Goal: Find specific page/section: Find specific page/section

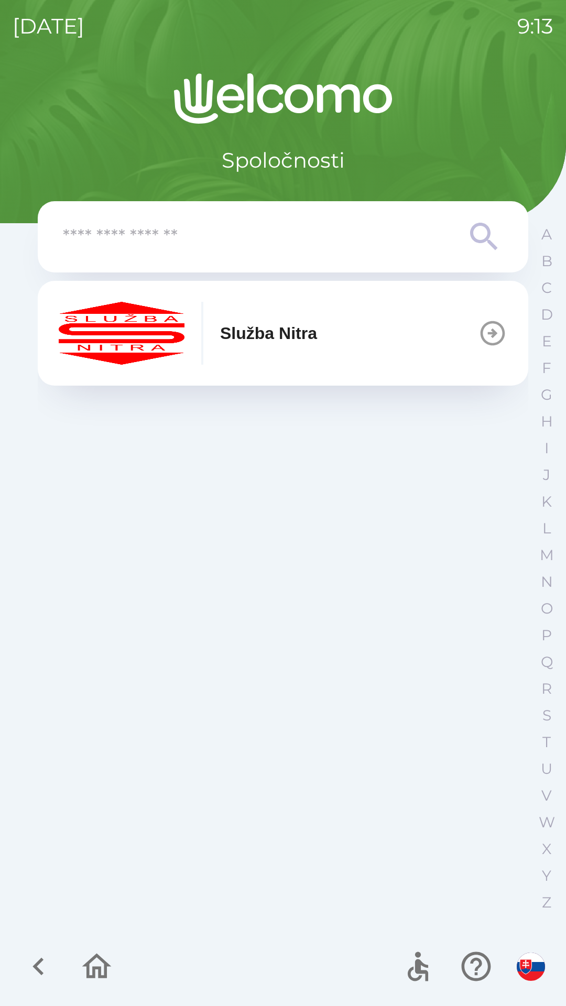
click at [418, 345] on button "Služba Nitra" at bounding box center [283, 333] width 490 height 105
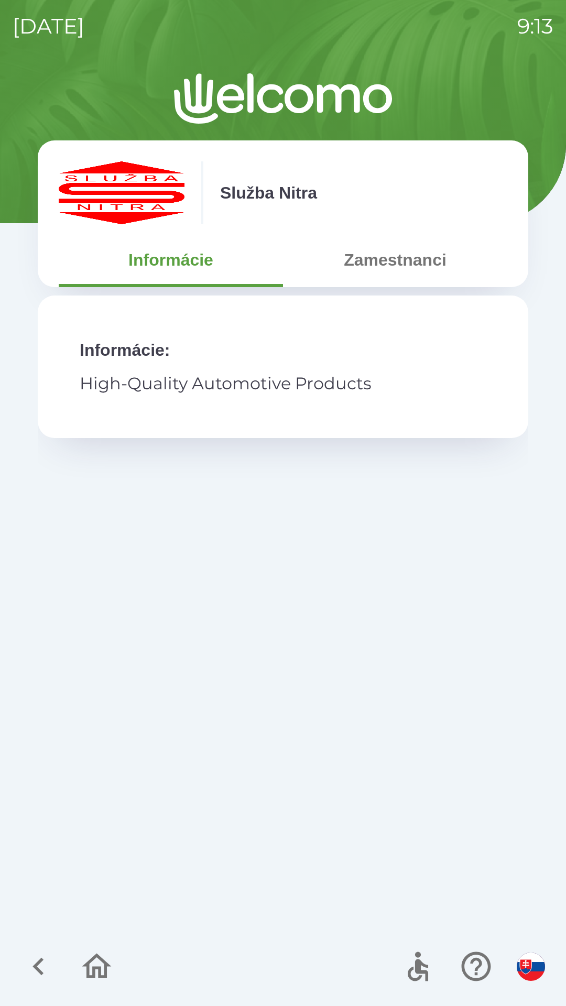
click at [393, 257] on button "Zamestnanci" at bounding box center [395, 260] width 224 height 38
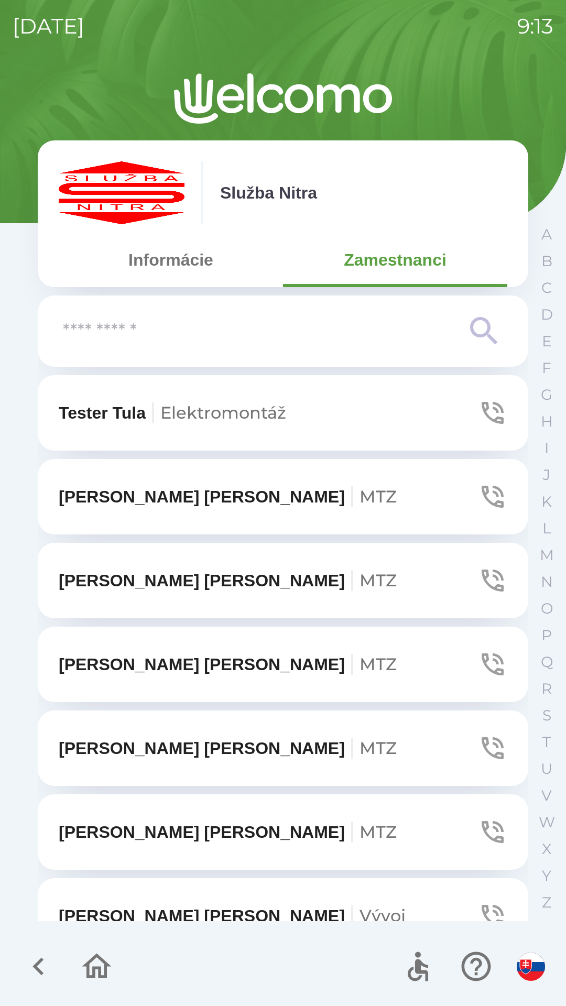
click at [305, 331] on input "text" at bounding box center [262, 331] width 398 height 29
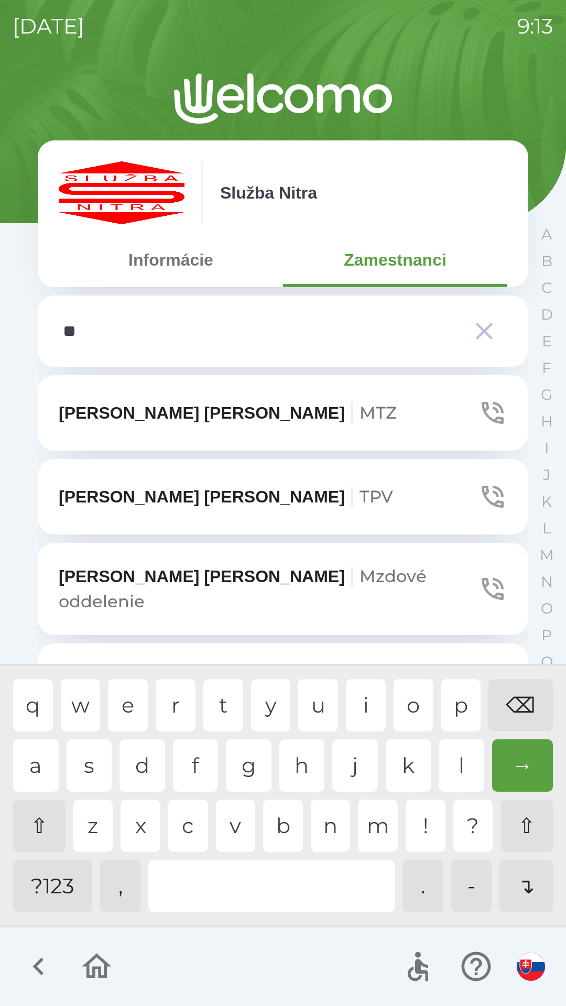
click at [325, 820] on div "n" at bounding box center [331, 825] width 40 height 52
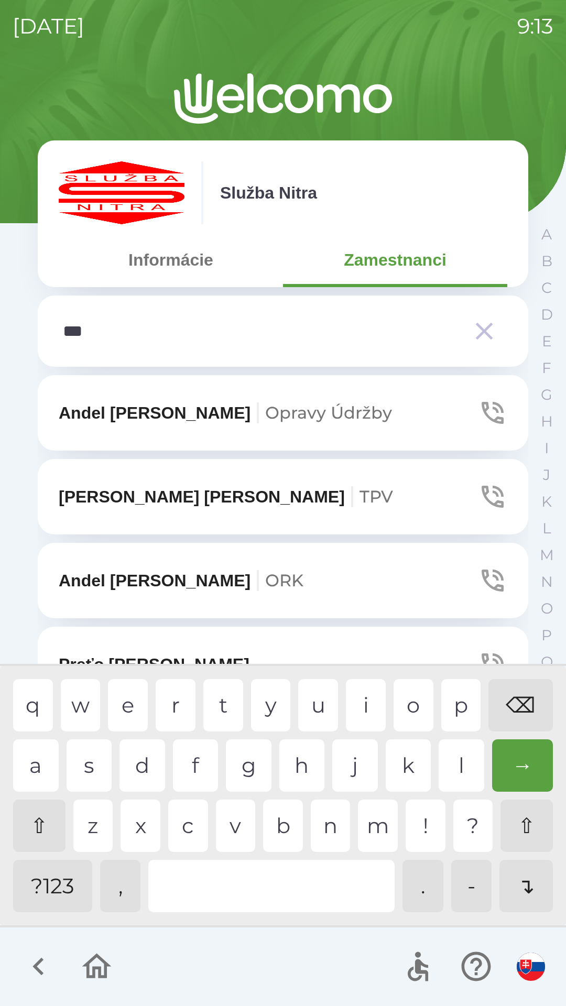
click at [150, 750] on div "d" at bounding box center [142, 765] width 46 height 52
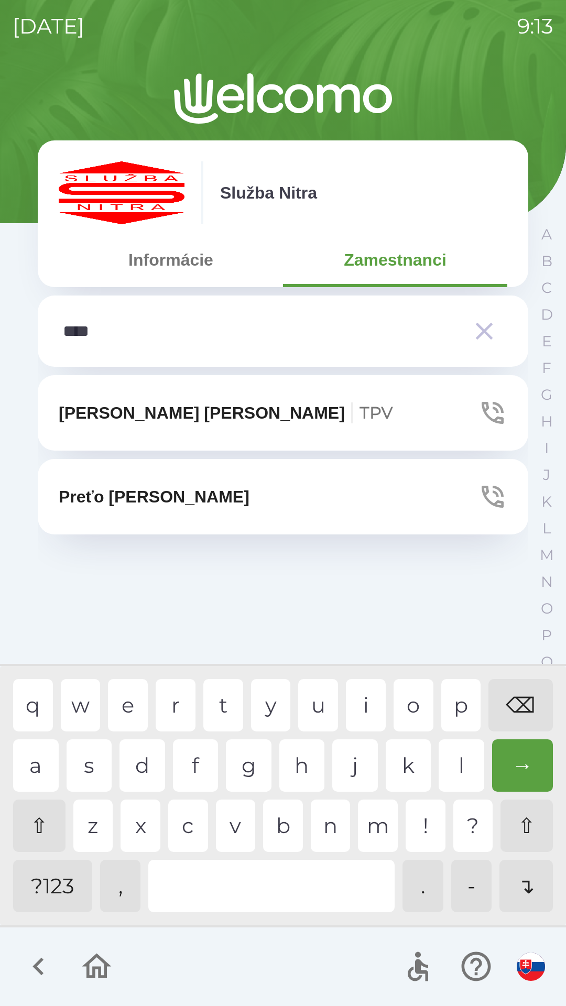
click at [182, 705] on div "r" at bounding box center [176, 705] width 40 height 52
type input "*****"
click at [374, 501] on button "Preťo [PERSON_NAME]" at bounding box center [283, 496] width 490 height 75
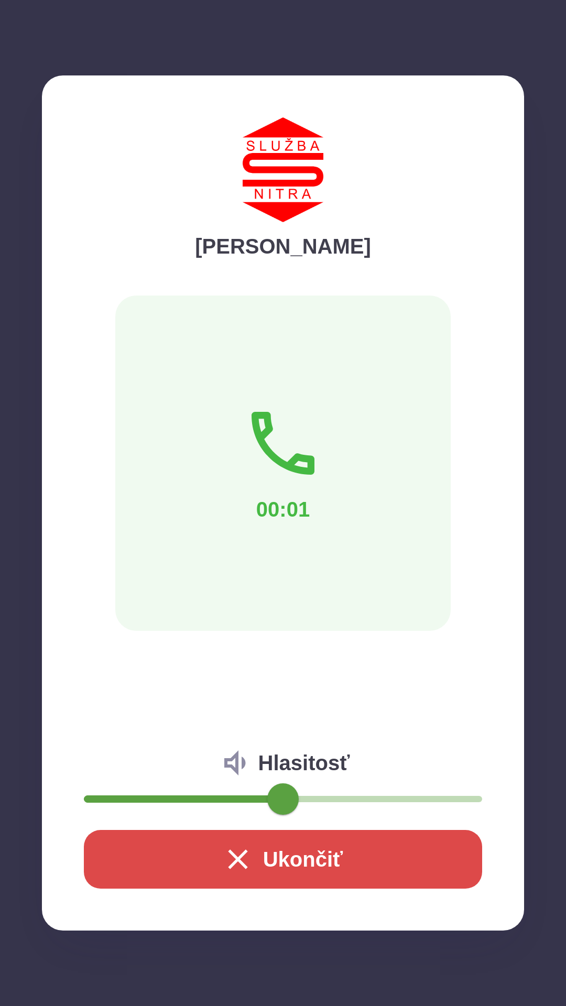
click at [415, 852] on button "Ukončiť" at bounding box center [283, 859] width 398 height 59
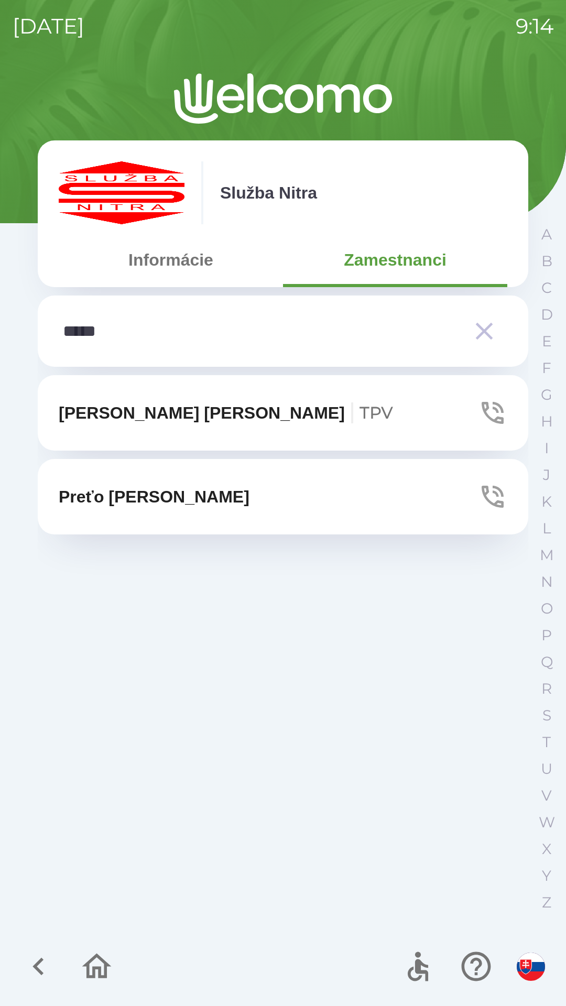
click at [33, 972] on icon "button" at bounding box center [38, 966] width 35 height 35
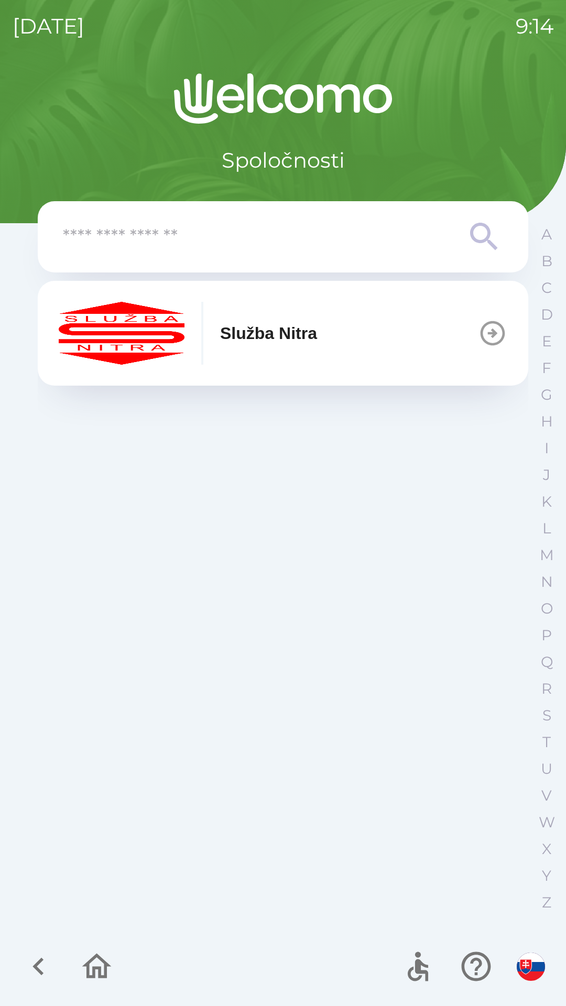
click at [40, 960] on icon "button" at bounding box center [37, 967] width 11 height 18
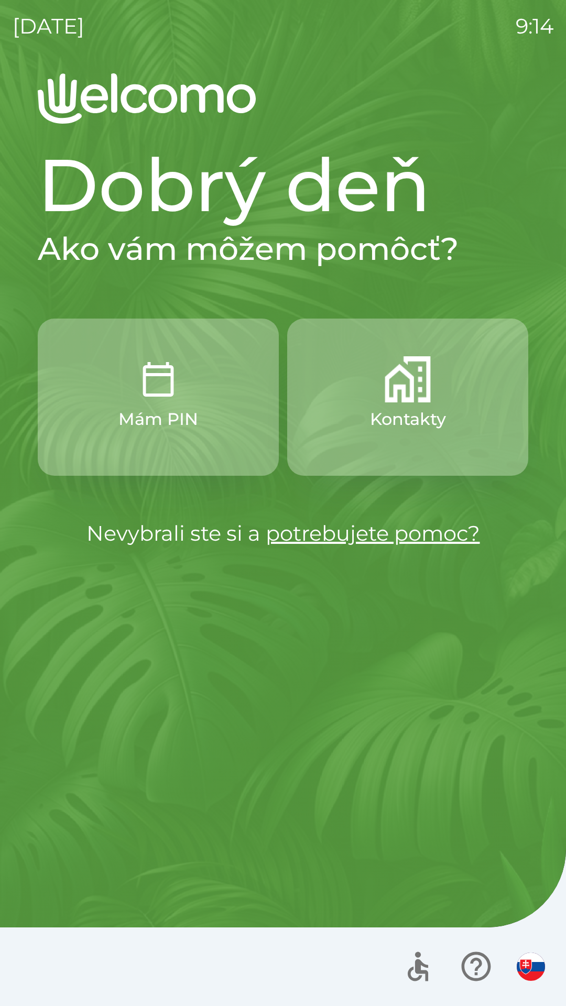
click at [526, 970] on img "button" at bounding box center [531, 966] width 28 height 28
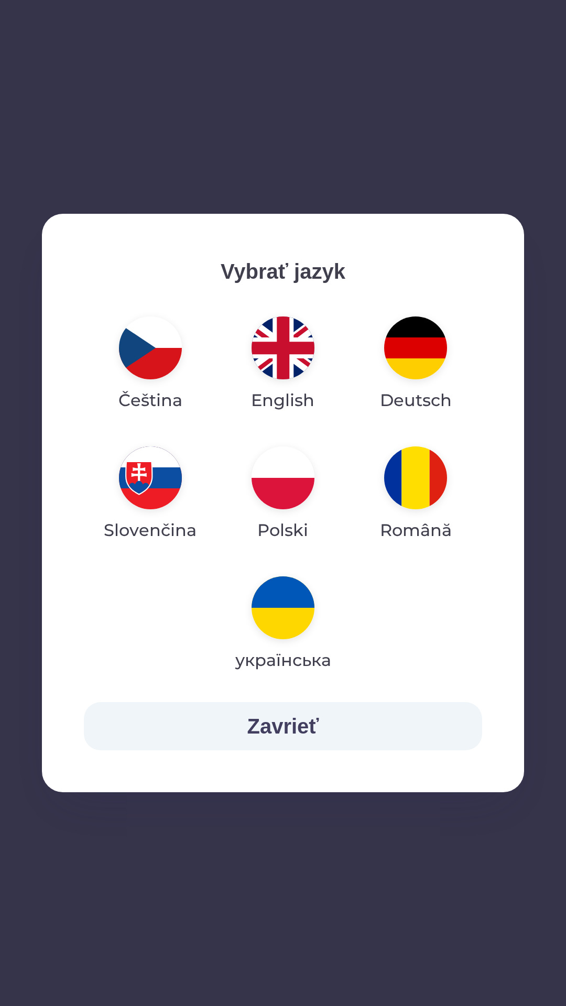
click at [284, 479] on img "button" at bounding box center [282, 477] width 63 height 63
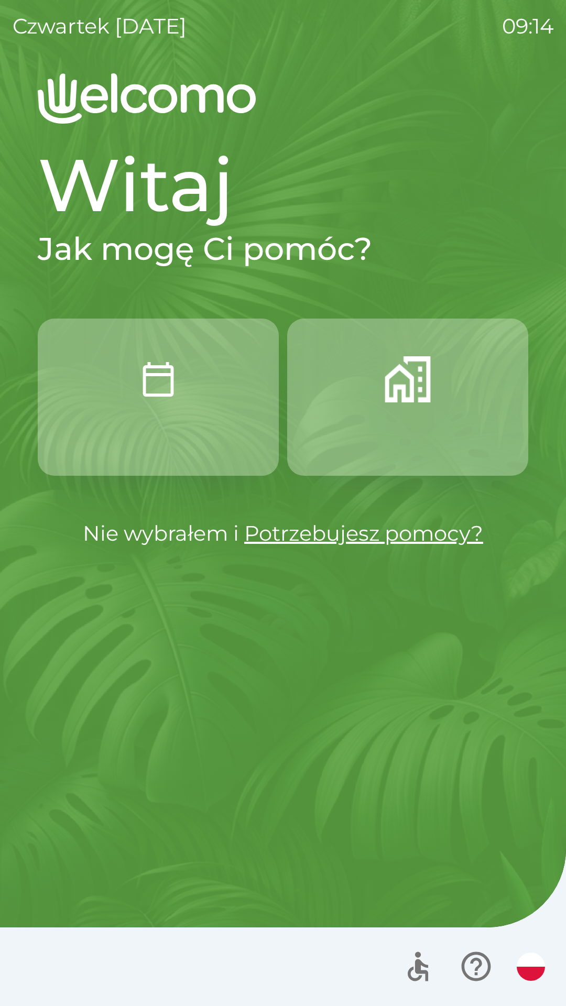
click at [530, 962] on img "button" at bounding box center [531, 966] width 28 height 28
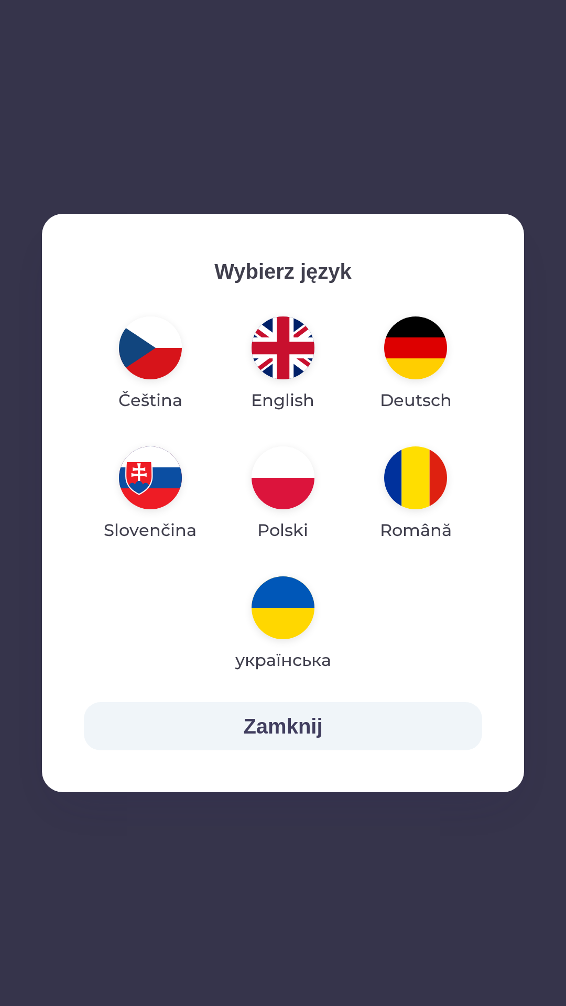
click at [293, 350] on img "button" at bounding box center [282, 347] width 63 height 63
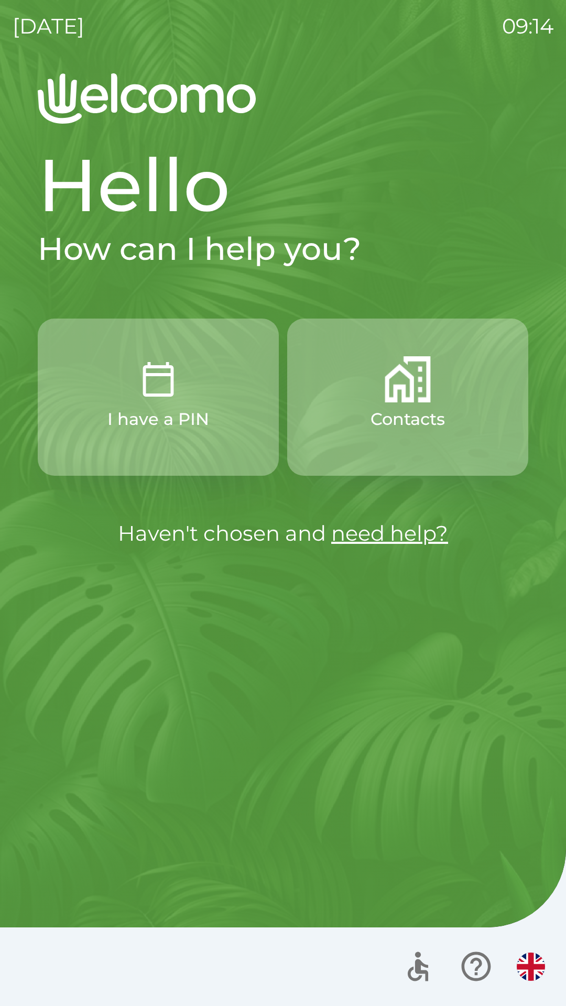
click at [529, 972] on img "button" at bounding box center [531, 966] width 28 height 28
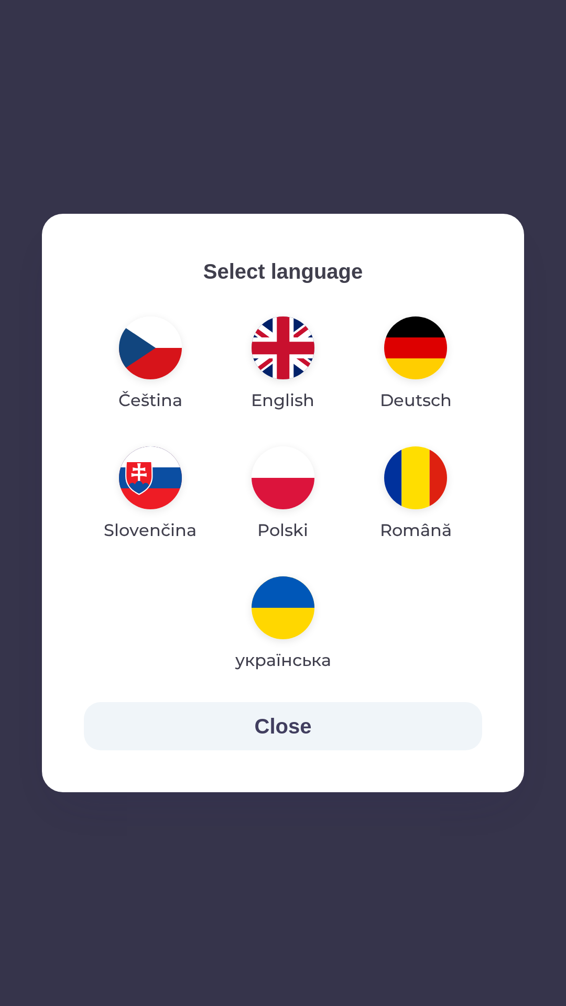
click at [413, 352] on img "button" at bounding box center [415, 347] width 63 height 63
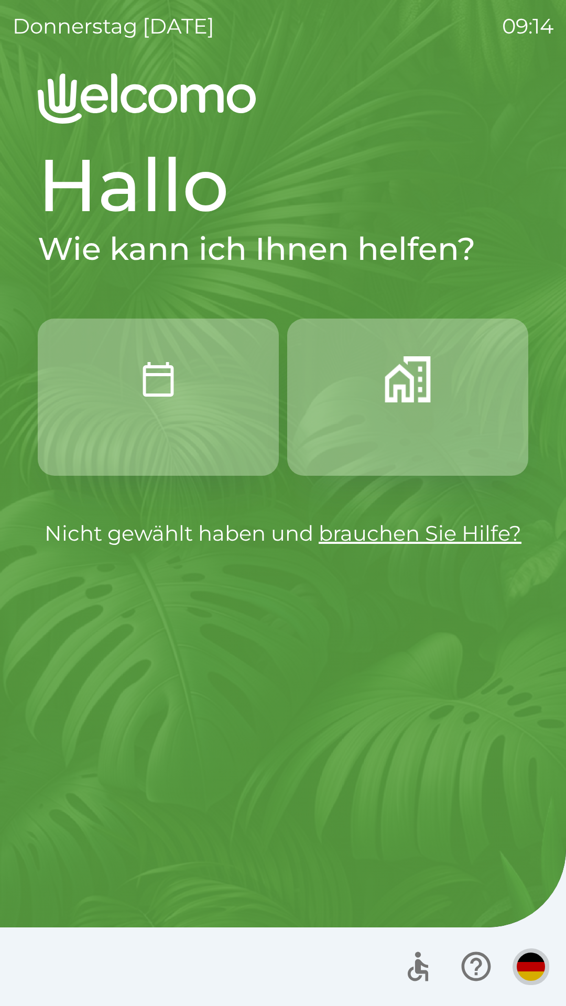
click at [533, 960] on img "button" at bounding box center [531, 966] width 28 height 28
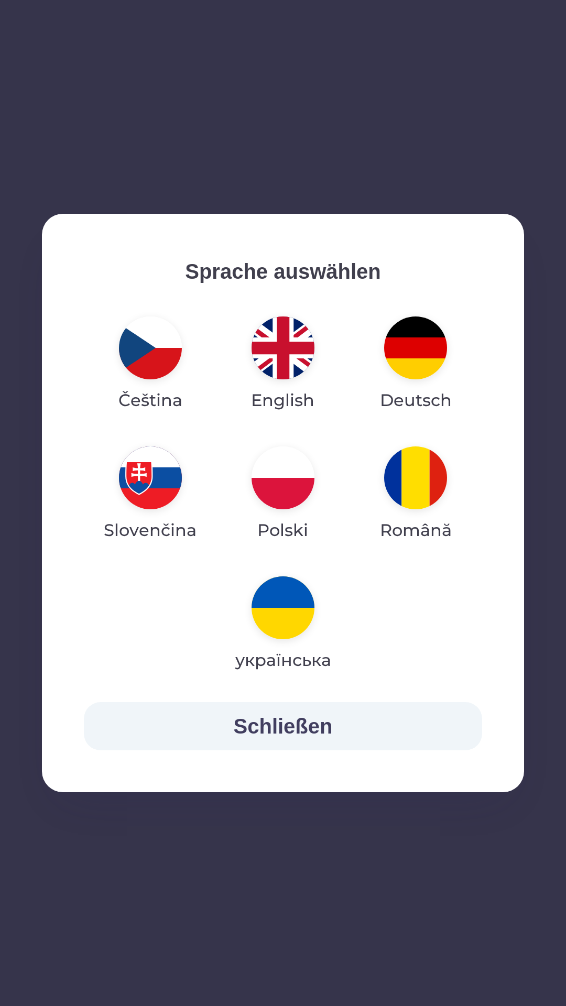
click at [414, 481] on img "button" at bounding box center [415, 477] width 63 height 63
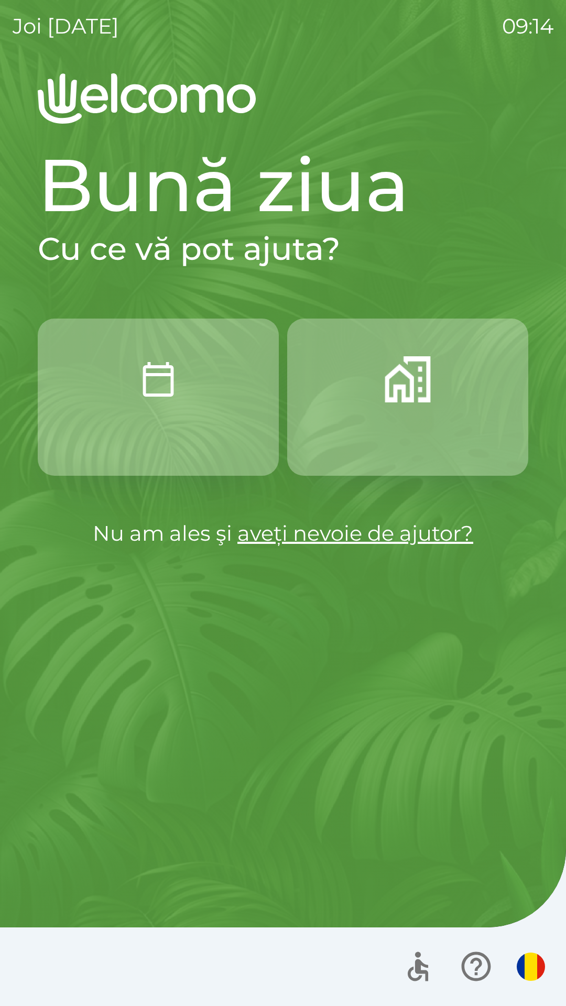
click at [533, 964] on img "button" at bounding box center [531, 966] width 28 height 28
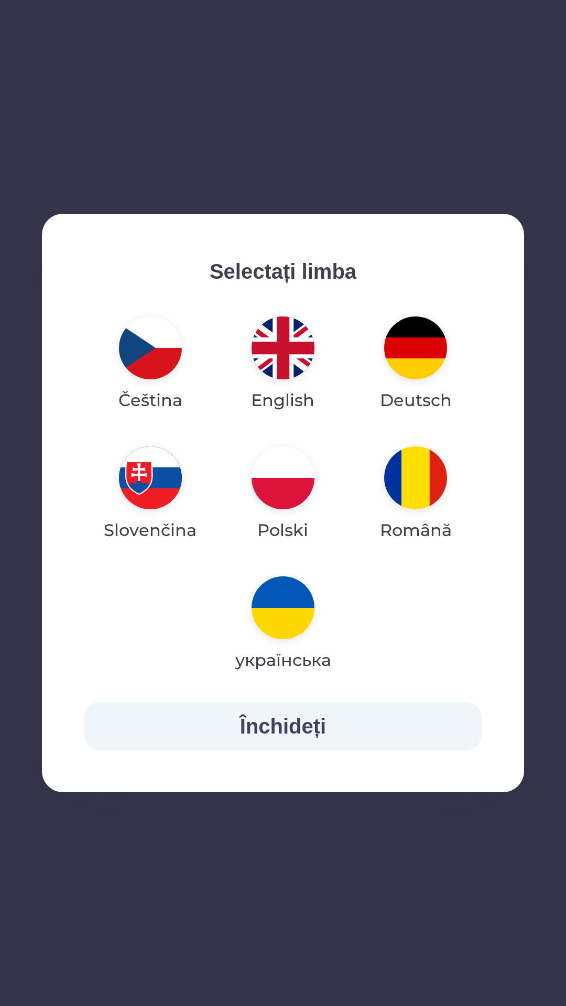
click at [293, 618] on img "button" at bounding box center [282, 607] width 63 height 63
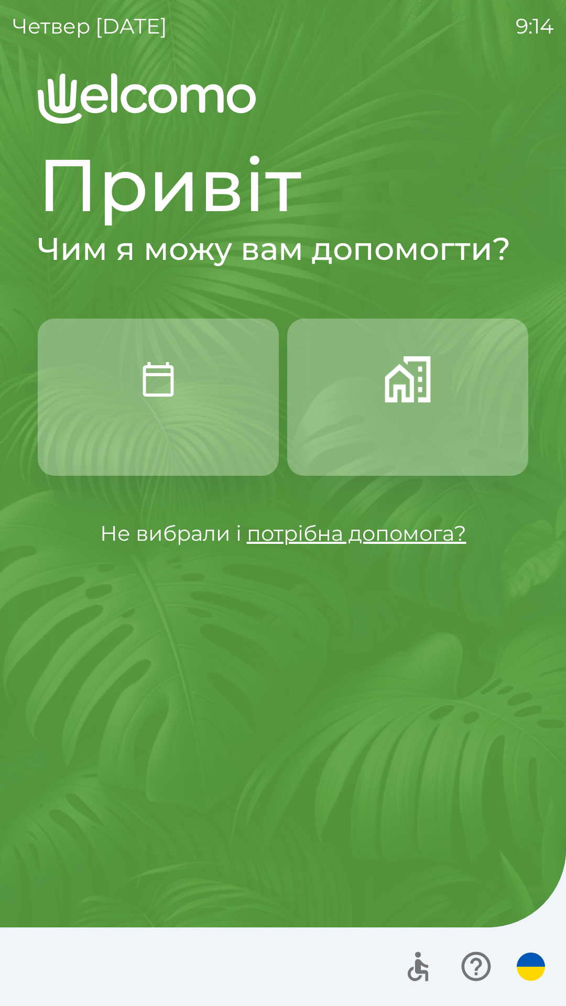
click at [532, 970] on img "button" at bounding box center [531, 966] width 28 height 28
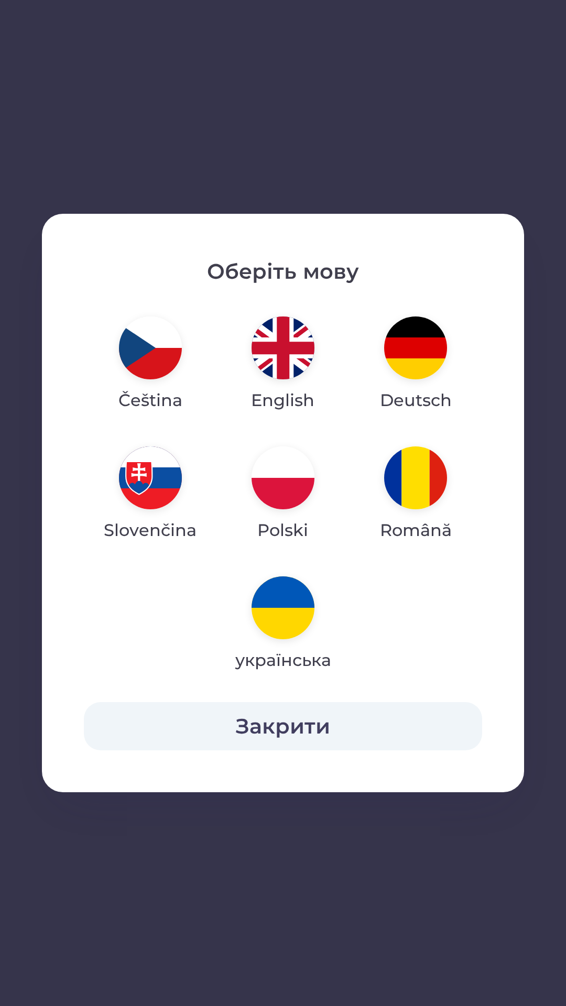
click at [150, 479] on img "button" at bounding box center [150, 477] width 63 height 63
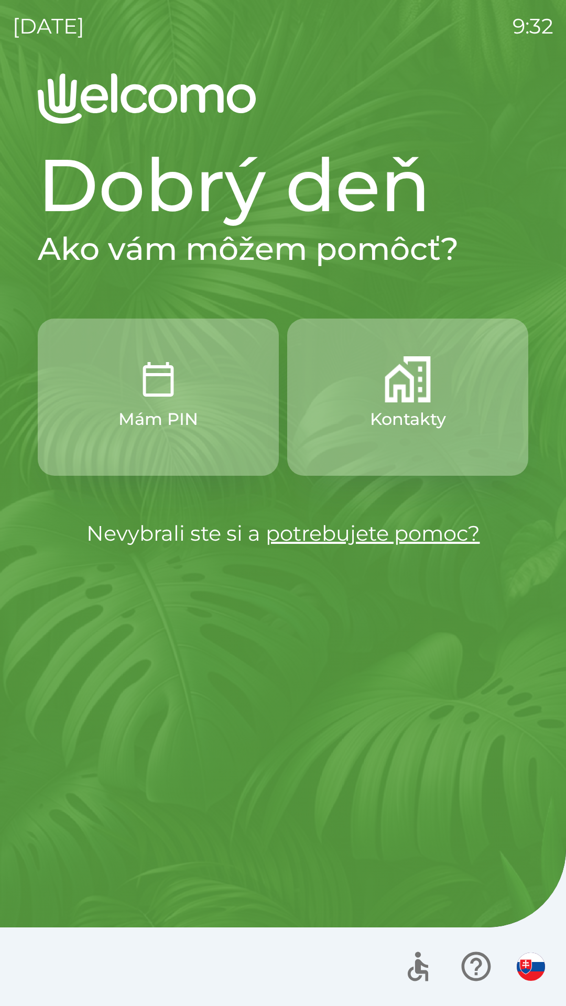
click at [166, 408] on p "Mám PIN" at bounding box center [158, 419] width 80 height 25
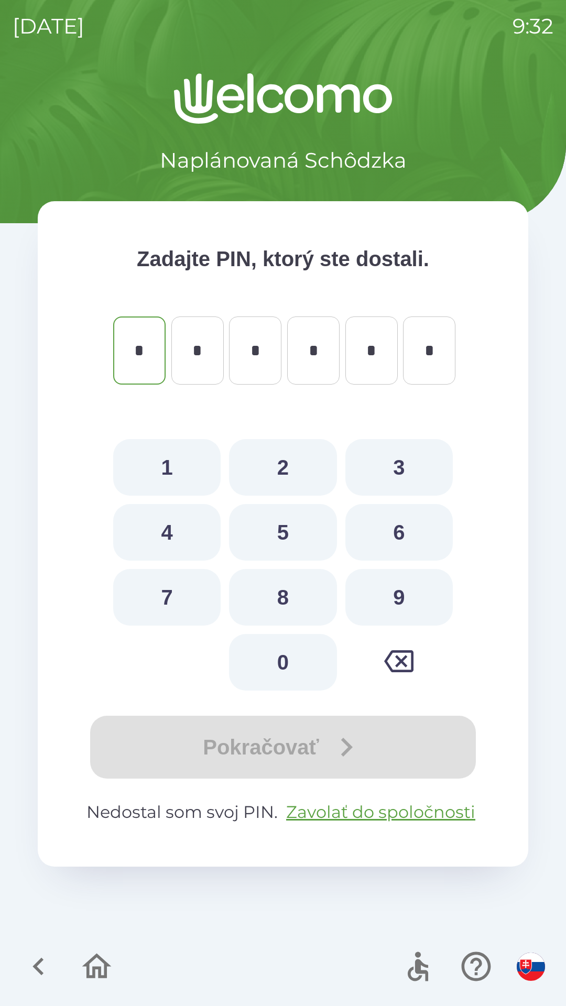
click at [31, 959] on icon "button" at bounding box center [38, 966] width 35 height 35
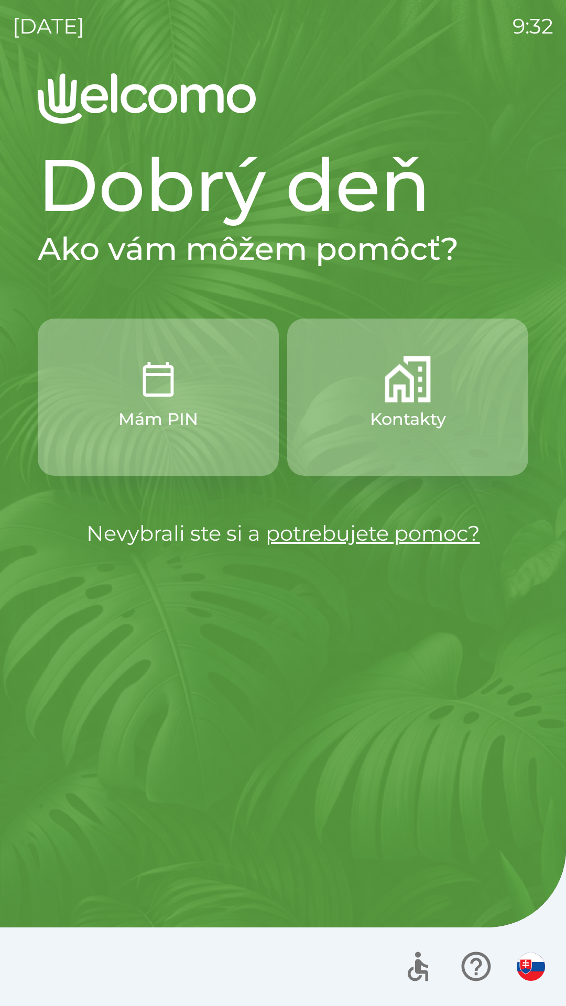
click at [423, 409] on p "Kontakty" at bounding box center [408, 419] width 76 height 25
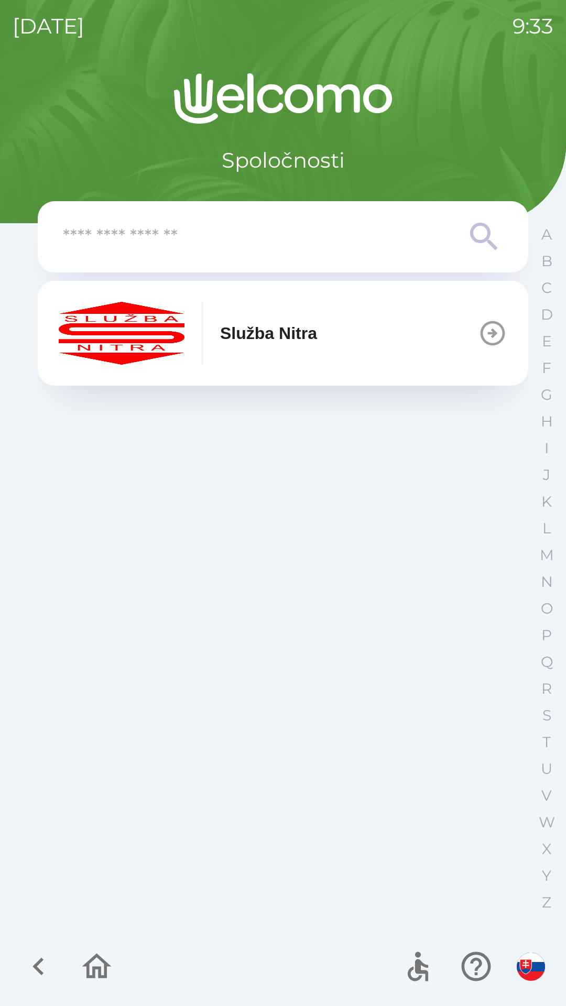
click at [284, 333] on p "Služba Nitra" at bounding box center [268, 333] width 97 height 25
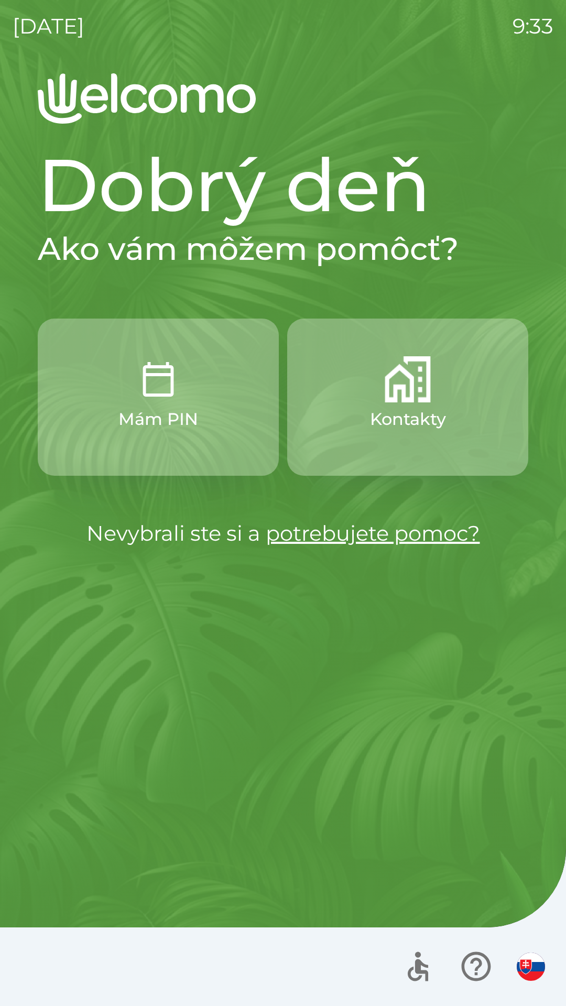
click at [389, 406] on button "Kontakty" at bounding box center [407, 397] width 241 height 157
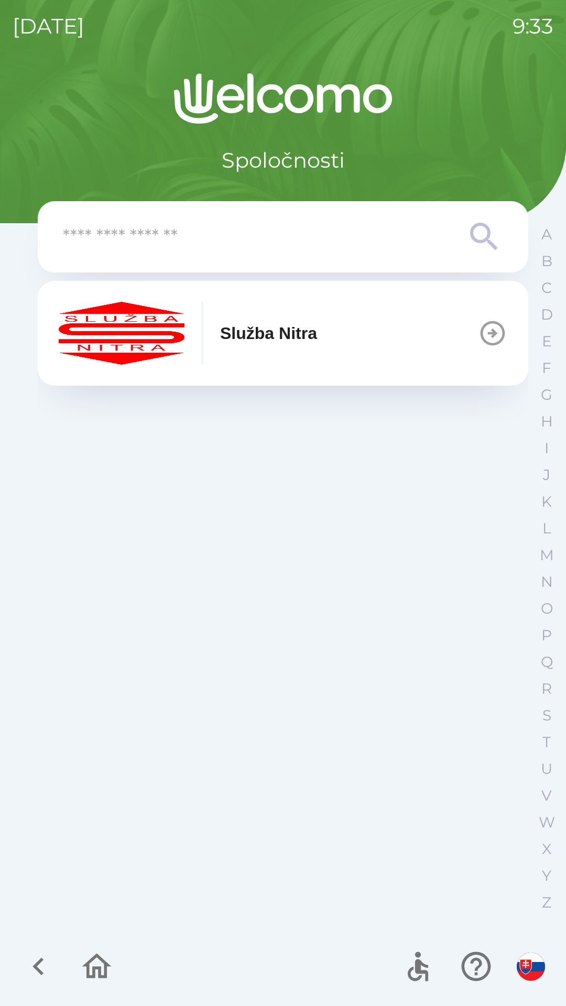
click at [299, 344] on p "Služba Nitra" at bounding box center [268, 333] width 97 height 25
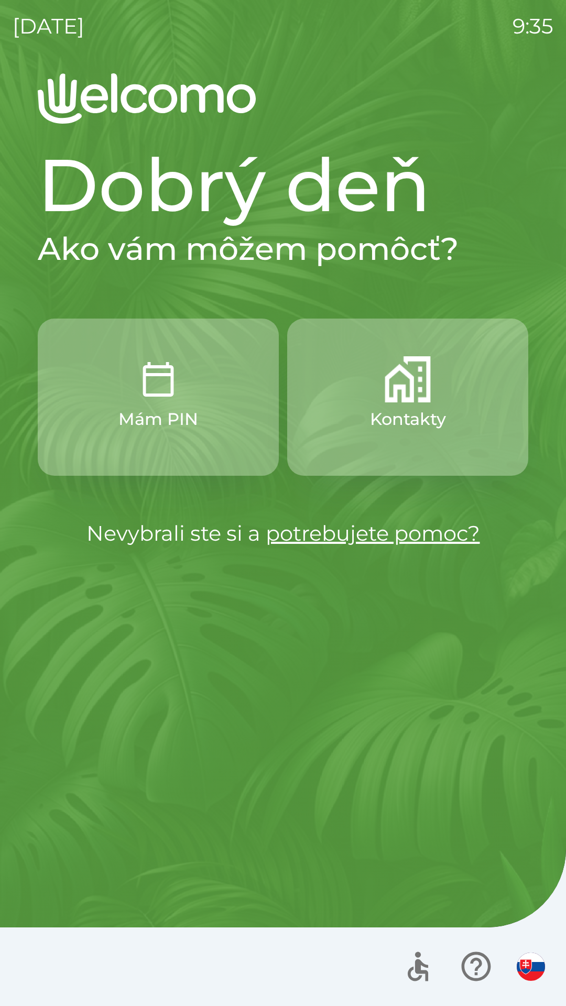
click at [417, 397] on img "button" at bounding box center [408, 379] width 46 height 46
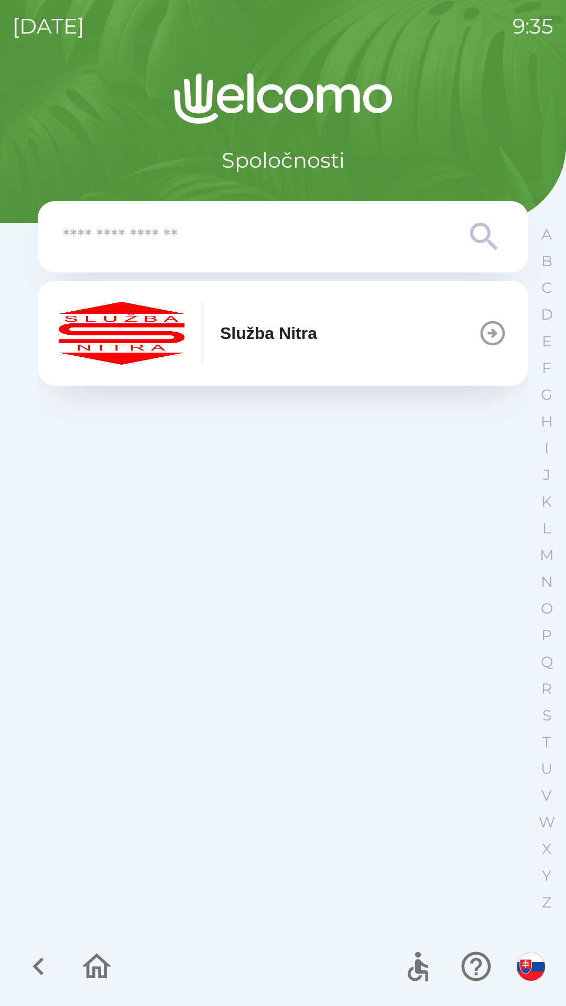
click at [362, 334] on button "Služba Nitra" at bounding box center [283, 333] width 490 height 105
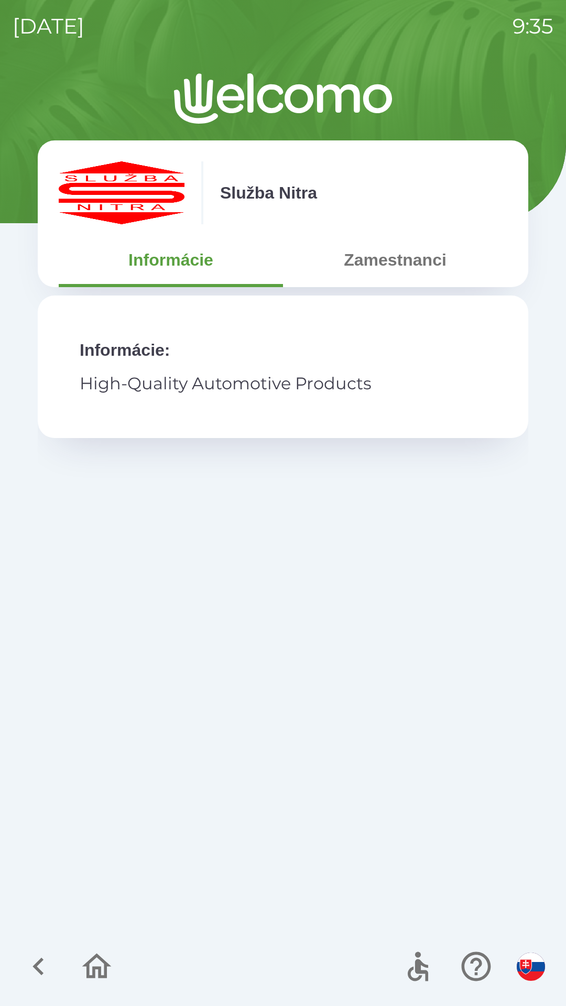
click at [402, 254] on button "Zamestnanci" at bounding box center [395, 260] width 224 height 38
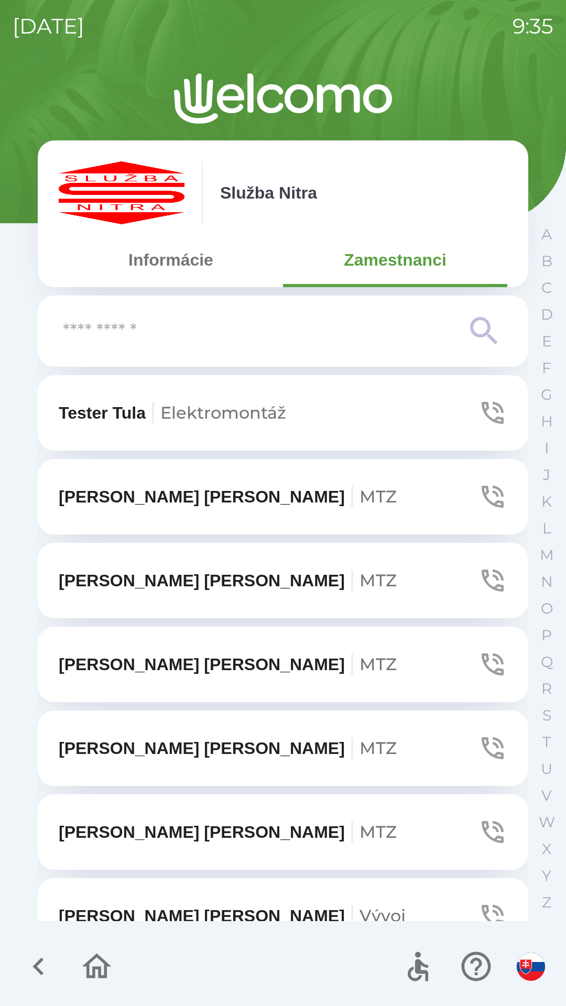
click at [167, 337] on input "text" at bounding box center [262, 331] width 398 height 29
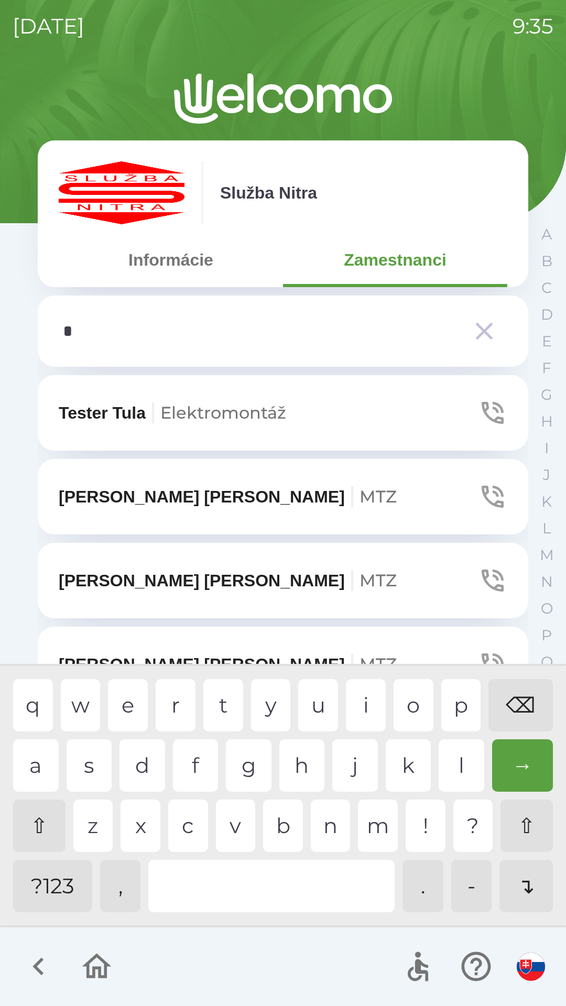
click at [41, 769] on div "a" at bounding box center [36, 765] width 46 height 52
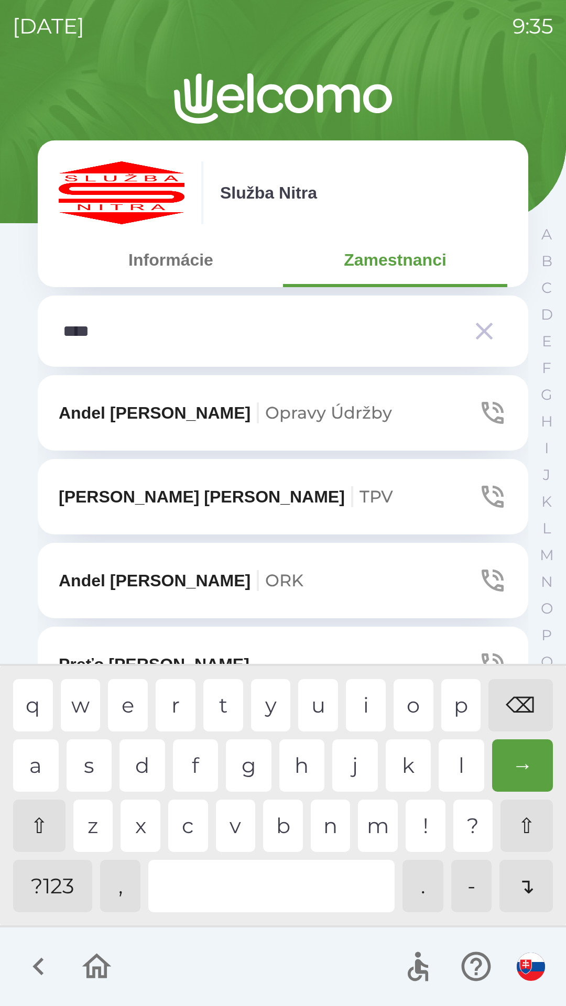
type input "*****"
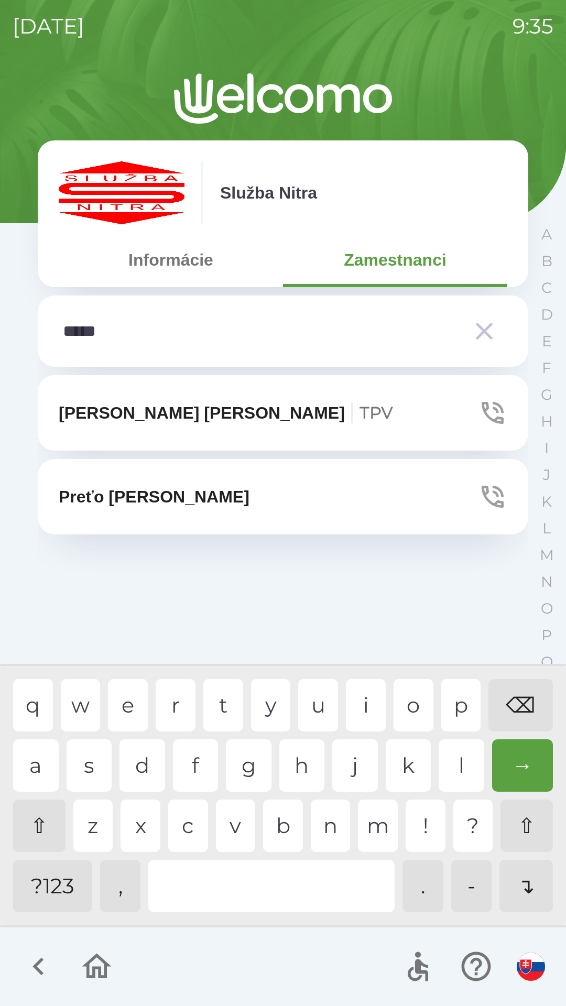
click at [117, 711] on div "e" at bounding box center [128, 705] width 40 height 52
click at [198, 493] on button "Preťo [PERSON_NAME]" at bounding box center [283, 496] width 490 height 75
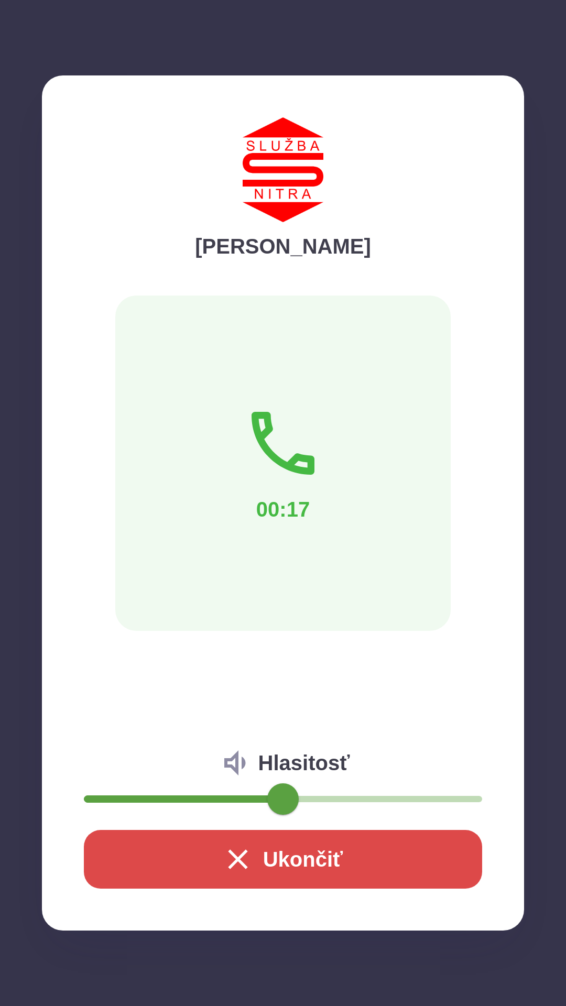
click at [284, 862] on button "Ukončiť" at bounding box center [283, 859] width 398 height 59
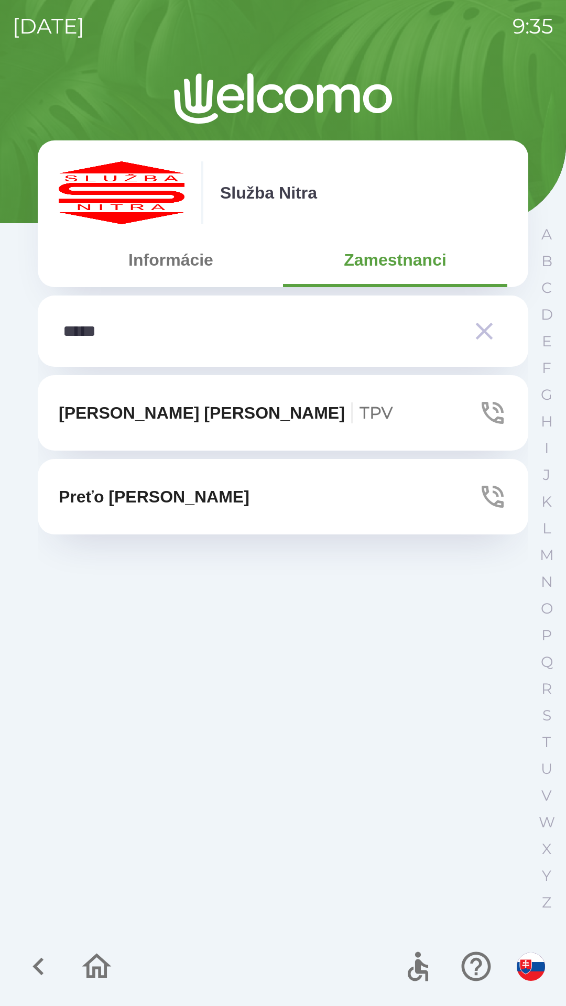
click at [282, 489] on button "Preťo [PERSON_NAME]" at bounding box center [283, 496] width 490 height 75
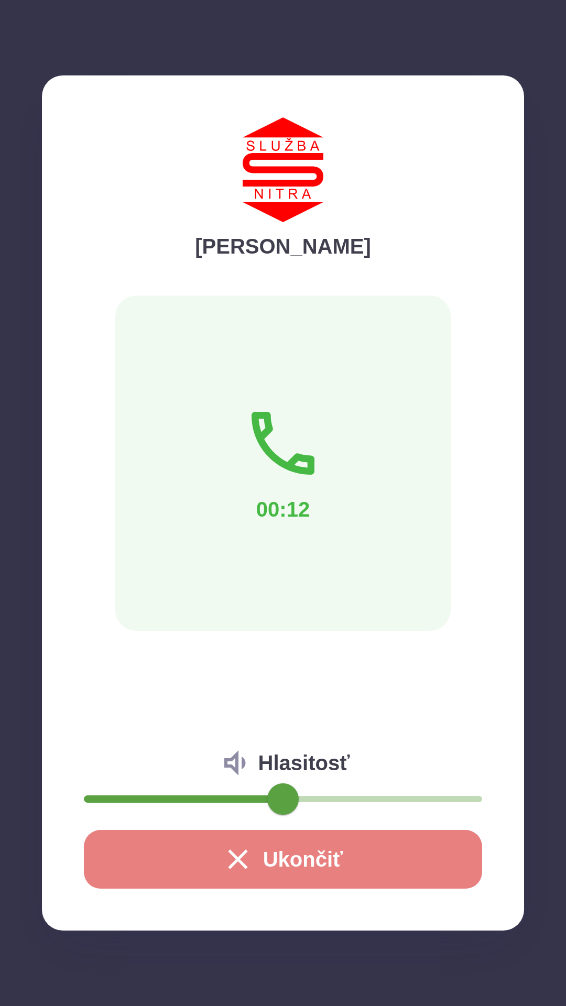
click at [349, 863] on button "Ukončiť" at bounding box center [283, 859] width 398 height 59
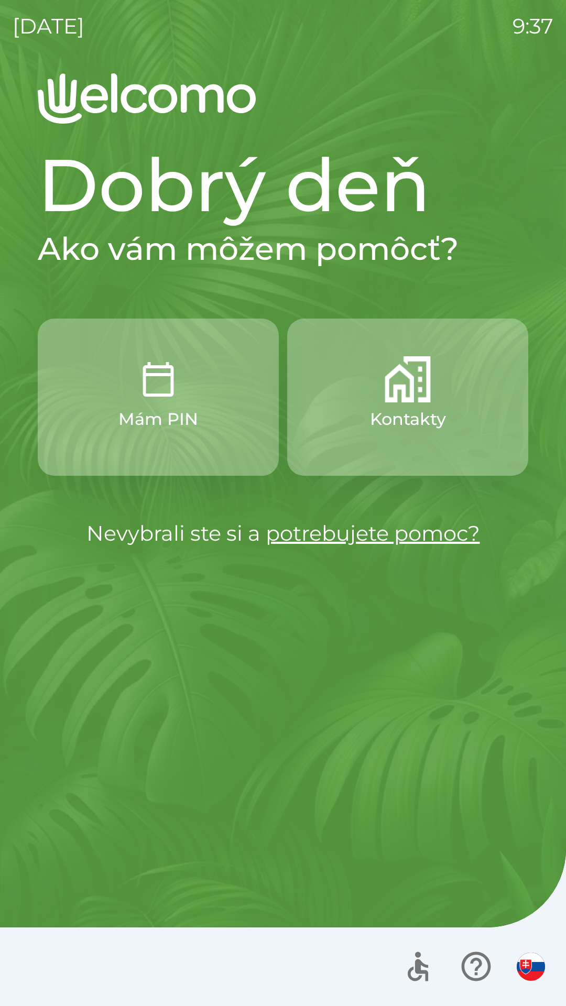
click at [521, 960] on img "button" at bounding box center [531, 966] width 28 height 28
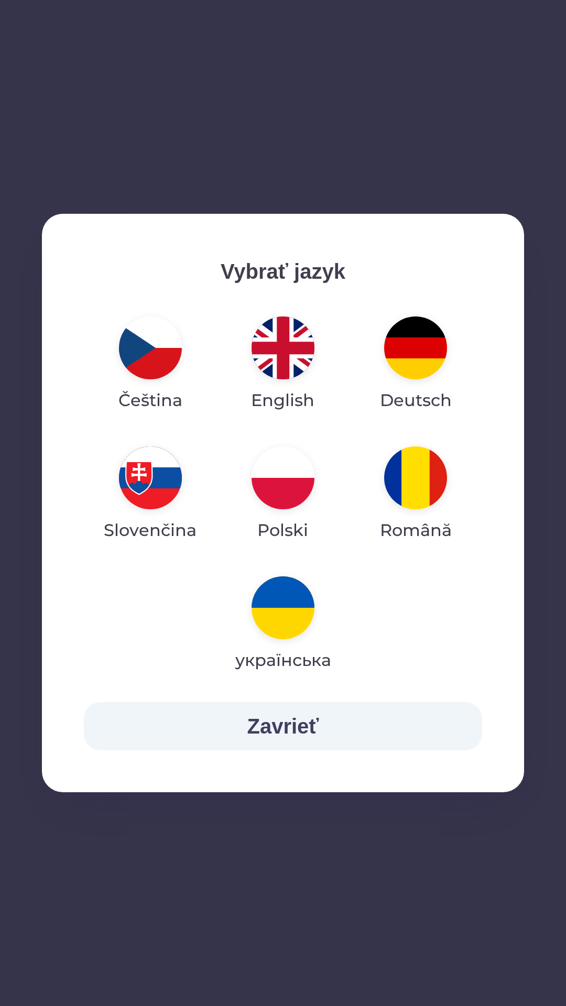
click at [286, 343] on img "button" at bounding box center [282, 347] width 63 height 63
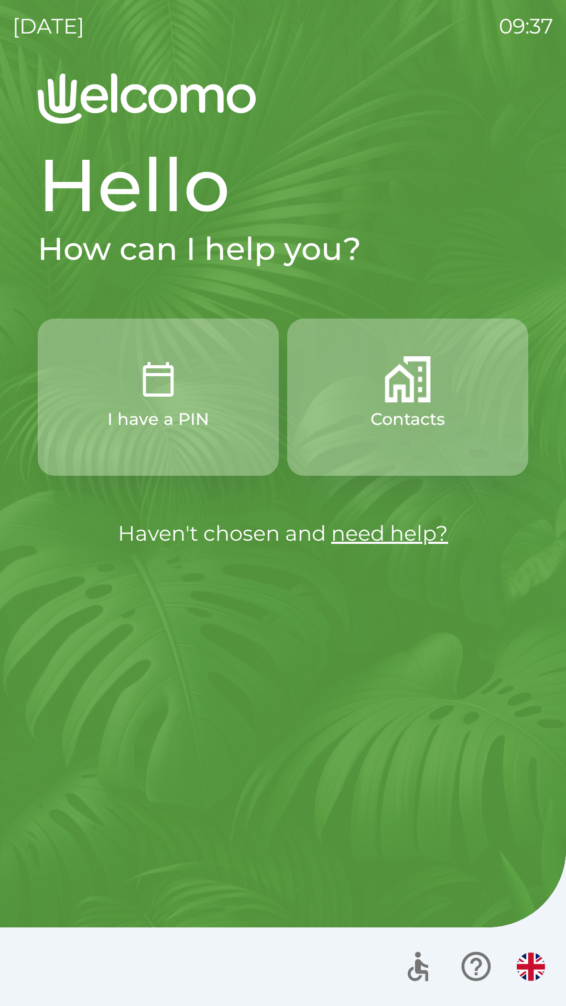
click at [533, 961] on img "button" at bounding box center [531, 966] width 28 height 28
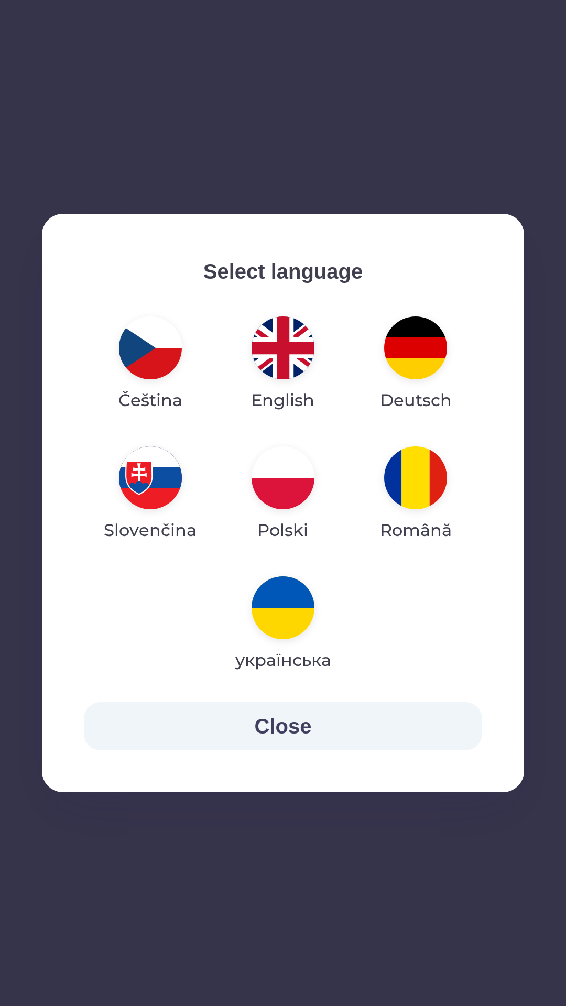
click at [160, 477] on img "button" at bounding box center [150, 477] width 63 height 63
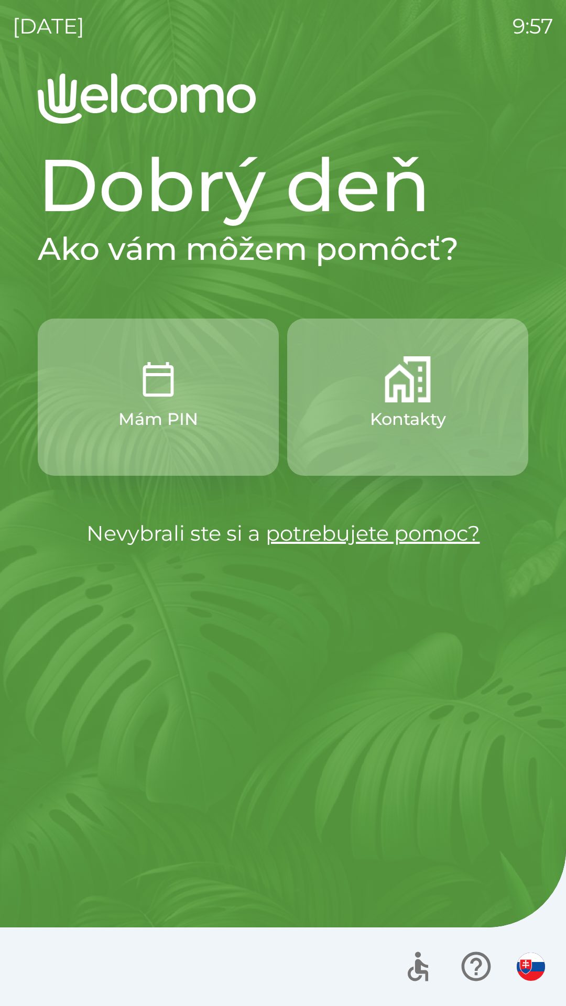
click at [425, 426] on p "Kontakty" at bounding box center [408, 419] width 76 height 25
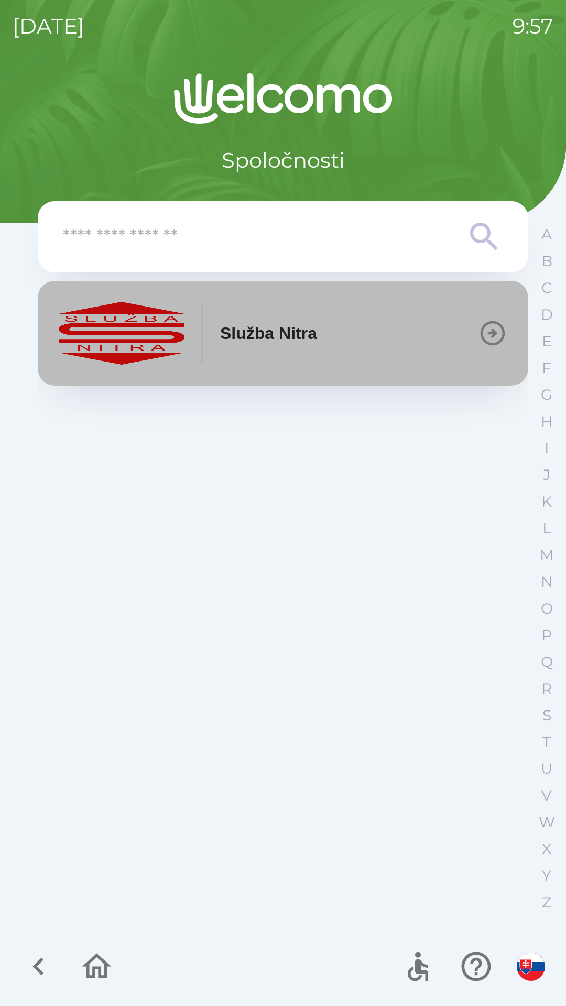
click at [370, 352] on button "Služba Nitra" at bounding box center [283, 333] width 490 height 105
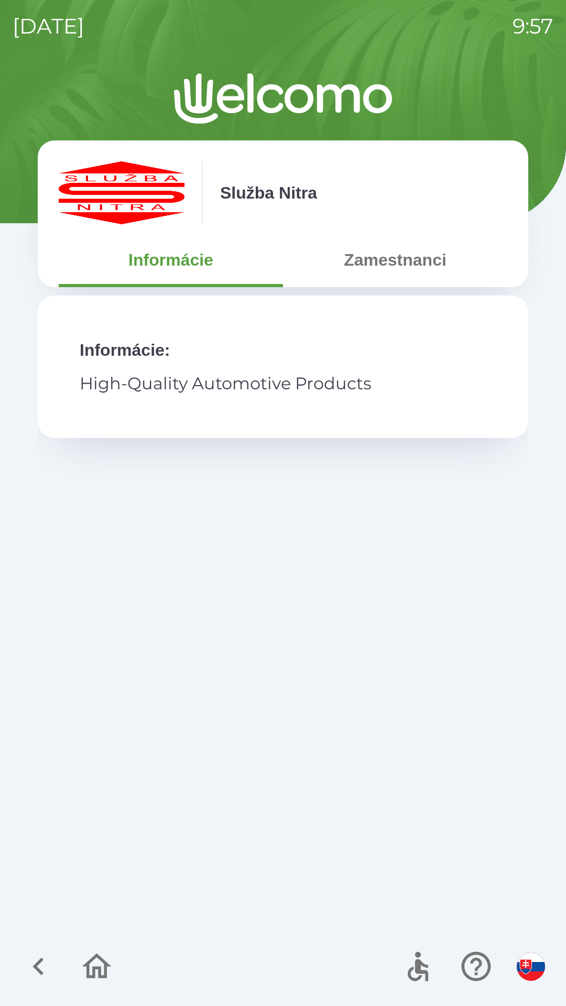
click at [353, 264] on button "Zamestnanci" at bounding box center [395, 260] width 224 height 38
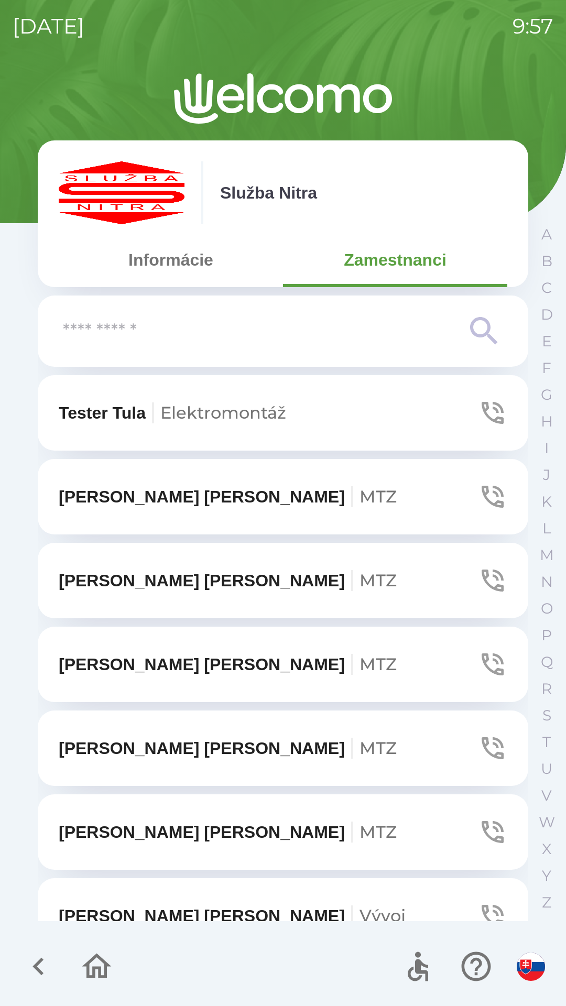
click at [102, 331] on input "text" at bounding box center [262, 331] width 398 height 29
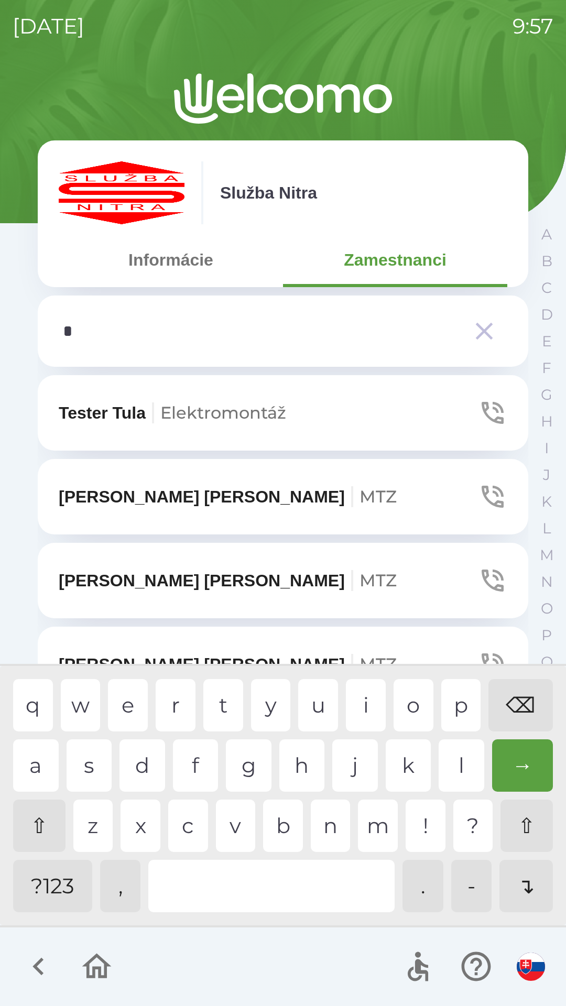
click at [83, 762] on div "s" at bounding box center [90, 765] width 46 height 52
type input "**"
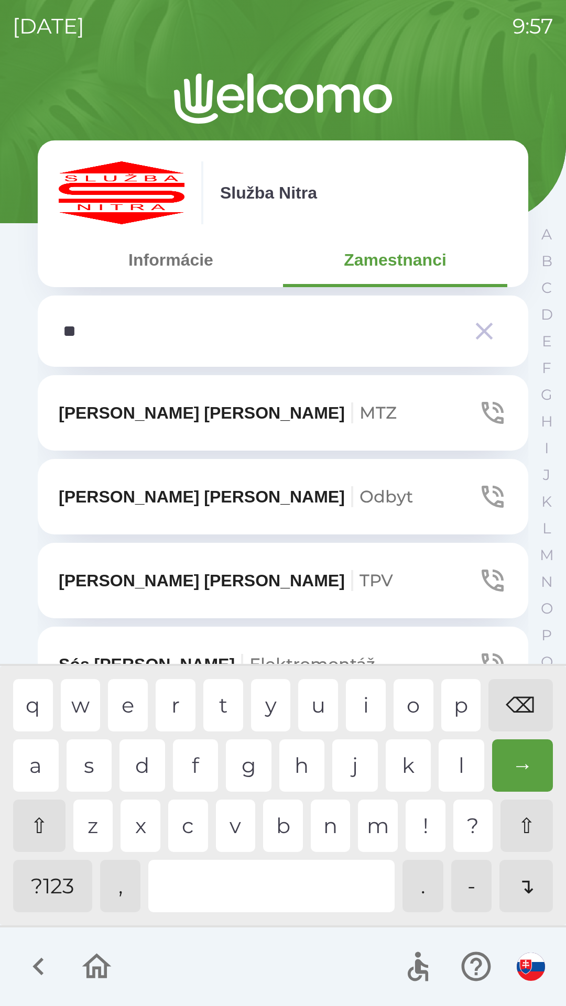
click at [404, 704] on div "o" at bounding box center [413, 705] width 40 height 52
click at [74, 578] on p "[PERSON_NAME] TPV" at bounding box center [226, 580] width 334 height 25
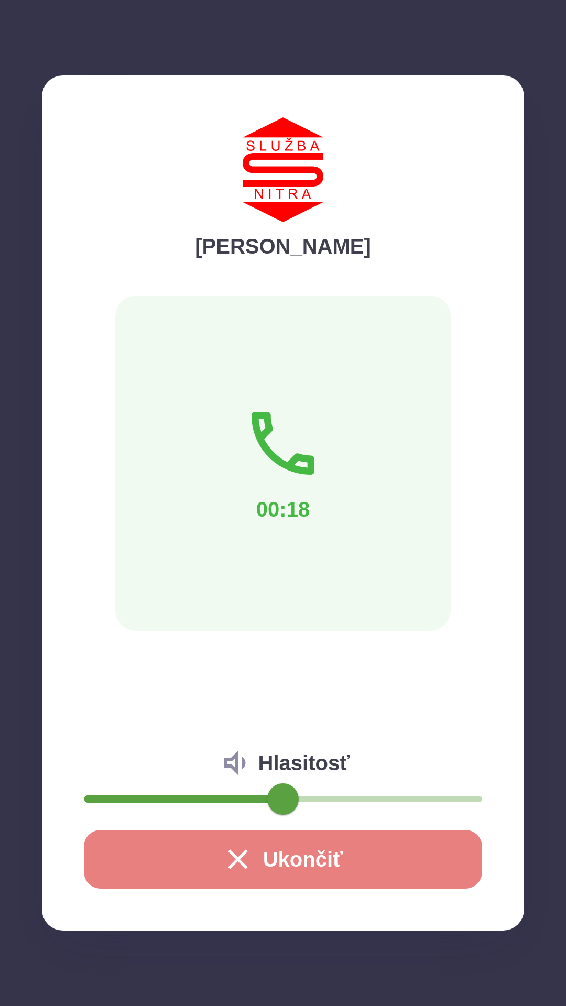
click at [233, 867] on icon "button" at bounding box center [238, 859] width 34 height 34
